Goal: Find specific page/section

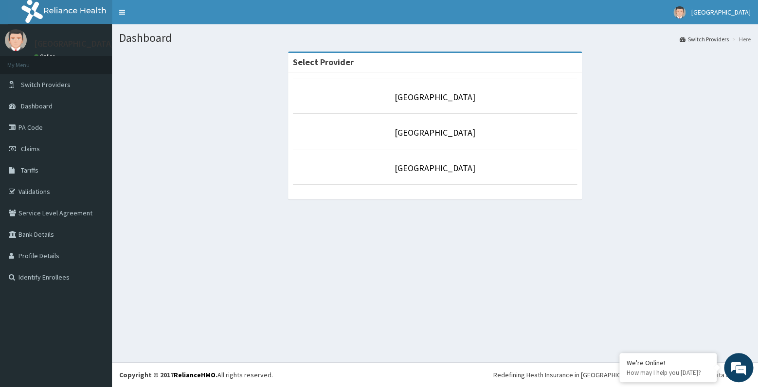
click at [65, 133] on link "PA Code" at bounding box center [56, 127] width 112 height 21
click at [40, 172] on link "Tariffs" at bounding box center [56, 170] width 112 height 21
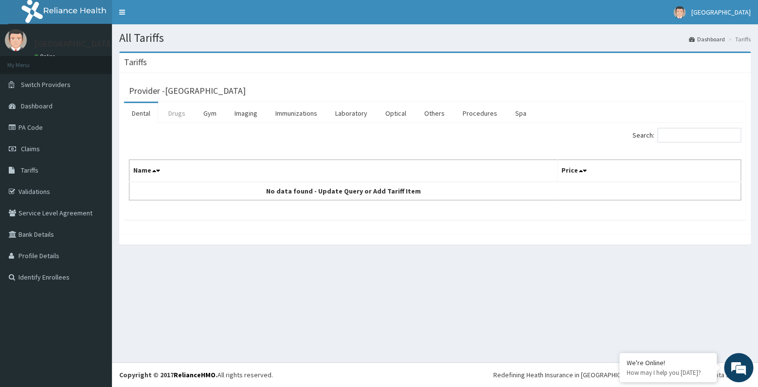
click at [174, 116] on link "Drugs" at bounding box center [177, 113] width 33 height 20
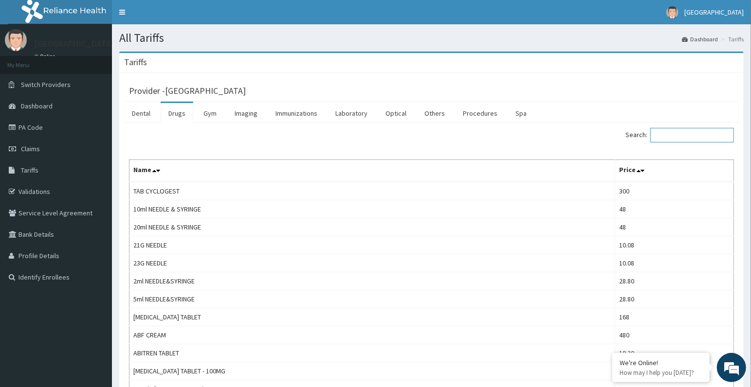
click at [668, 135] on input "Search:" at bounding box center [692, 135] width 84 height 15
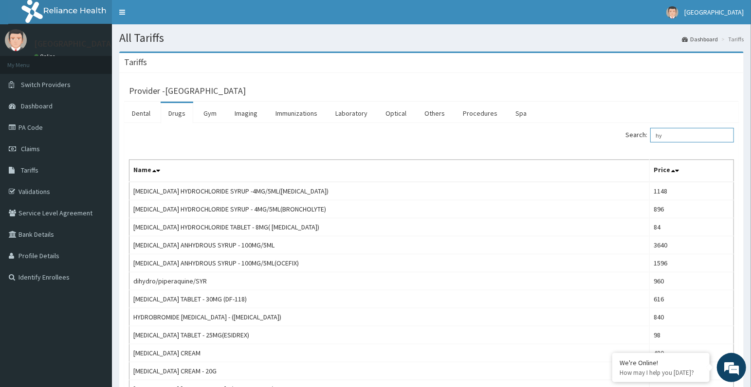
type input "h"
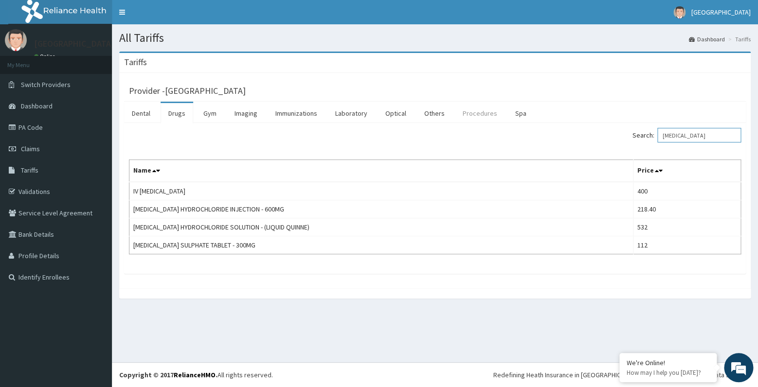
type input "quinine"
click at [477, 114] on link "Procedures" at bounding box center [480, 113] width 50 height 20
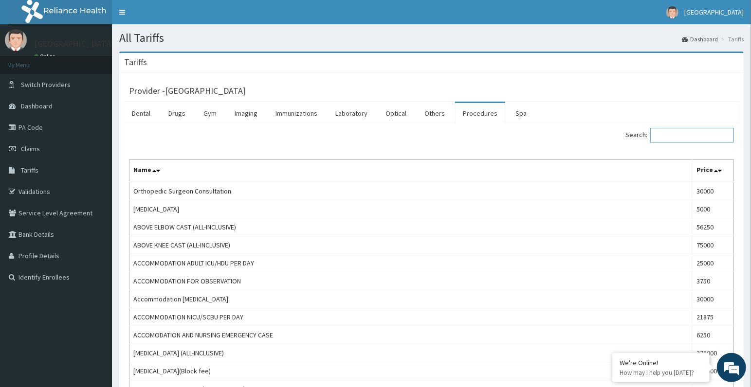
click at [672, 134] on input "Search:" at bounding box center [692, 135] width 84 height 15
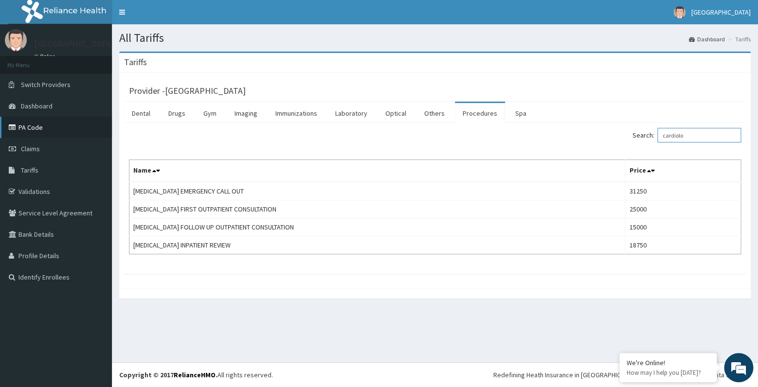
type input "cardiolo"
click at [48, 126] on link "PA Code" at bounding box center [56, 127] width 112 height 21
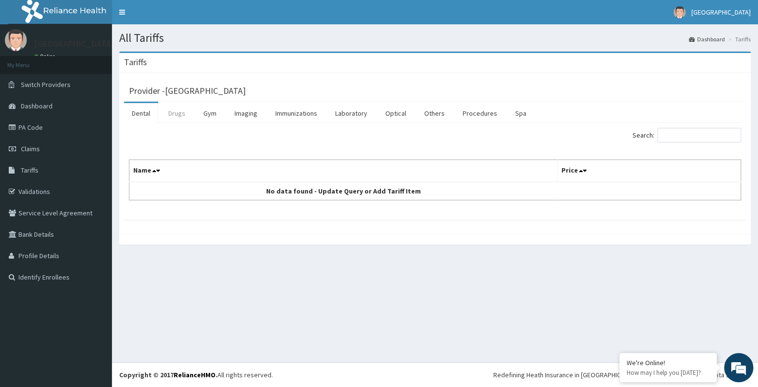
click at [179, 117] on link "Drugs" at bounding box center [177, 113] width 33 height 20
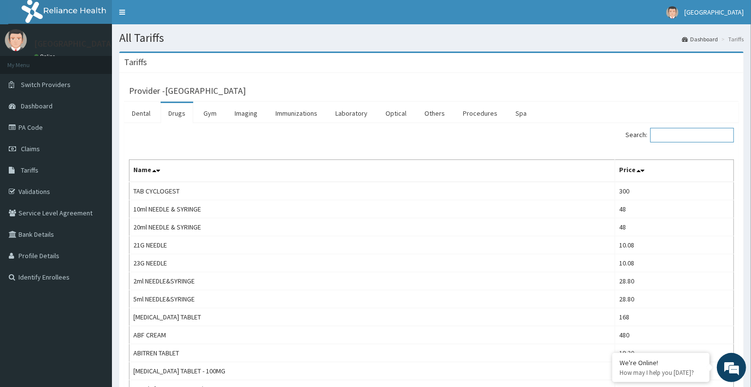
click at [666, 136] on input "Search:" at bounding box center [692, 135] width 84 height 15
type input "moduretic"
